Goal: Find contact information: Find contact information

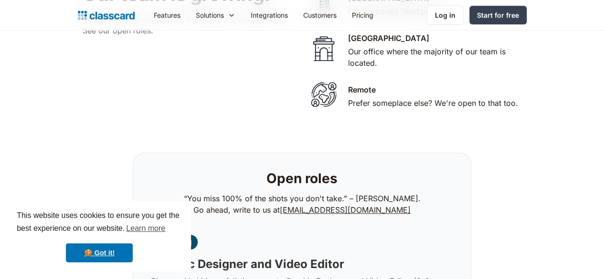
scroll to position [2076, 0]
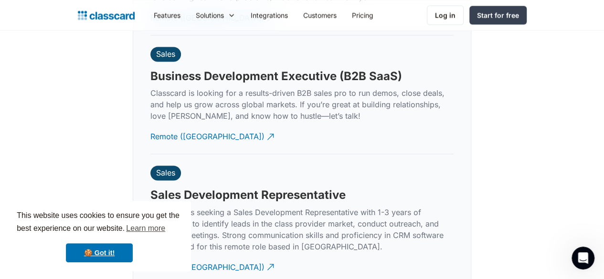
scroll to position [2521, 0]
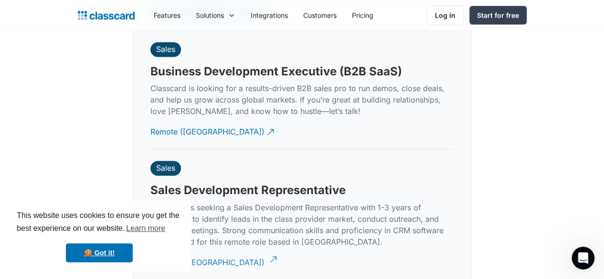
click at [160, 249] on div "Remote ([GEOGRAPHIC_DATA])" at bounding box center [207, 258] width 114 height 19
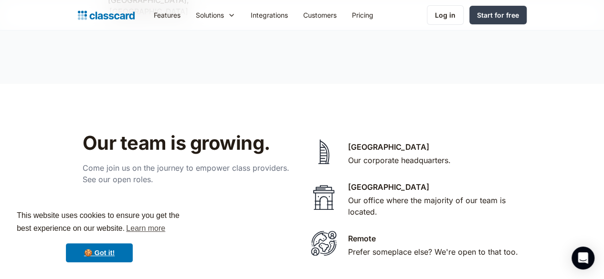
drag, startPoint x: 399, startPoint y: 264, endPoint x: 297, endPoint y: 267, distance: 101.8
copy link "[EMAIL_ADDRESS][DOMAIN_NAME]"
